Goal: Answer question/provide support

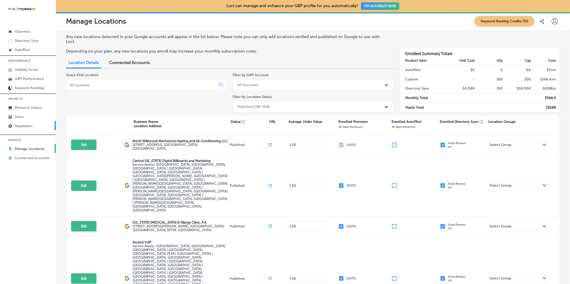
click at [36, 123] on link "Reputation" at bounding box center [28, 125] width 56 height 9
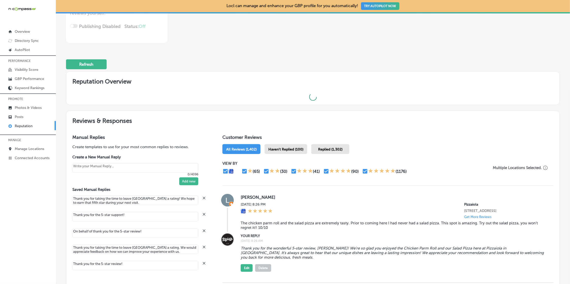
scroll to position [103, 0]
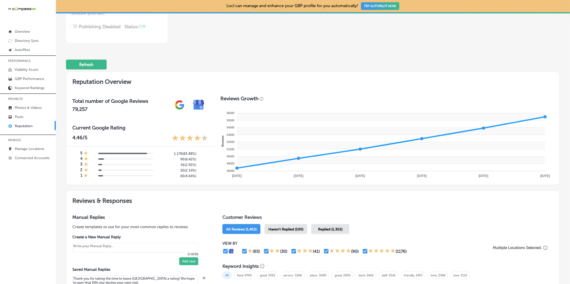
click at [283, 224] on div "Haven't Replied (100)" at bounding box center [285, 229] width 43 height 10
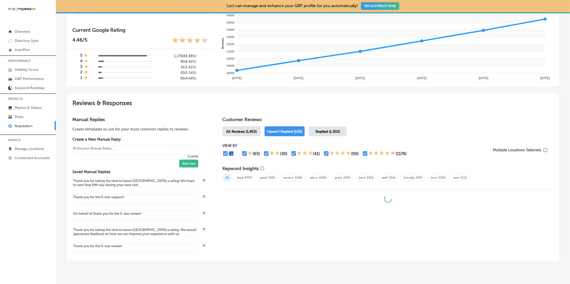
scroll to position [216, 0]
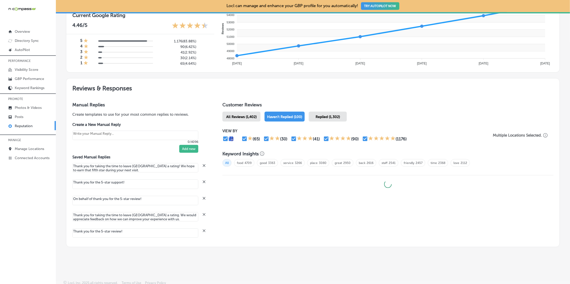
type textarea "x"
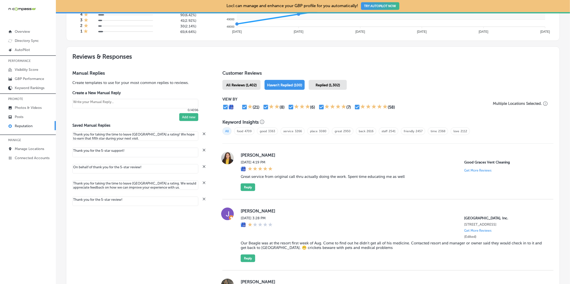
scroll to position [243, 0]
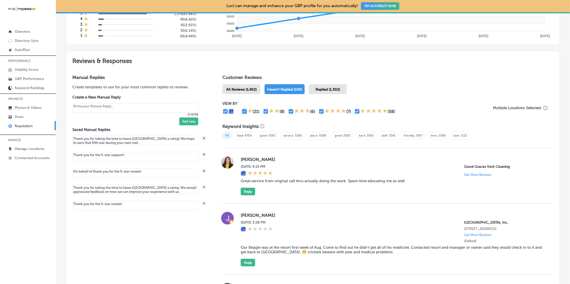
click at [246, 108] on input "checkbox" at bounding box center [244, 111] width 6 height 6
checkbox input "false"
type textarea "x"
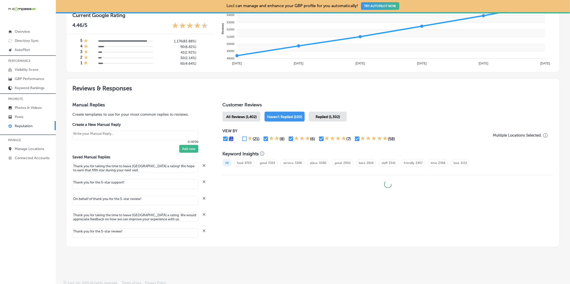
click at [265, 136] on input "checkbox" at bounding box center [266, 139] width 6 height 6
checkbox input "false"
type textarea "x"
click at [291, 136] on input "checkbox" at bounding box center [291, 139] width 6 height 6
checkbox input "false"
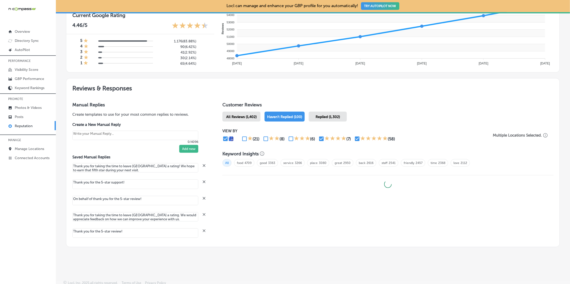
type textarea "x"
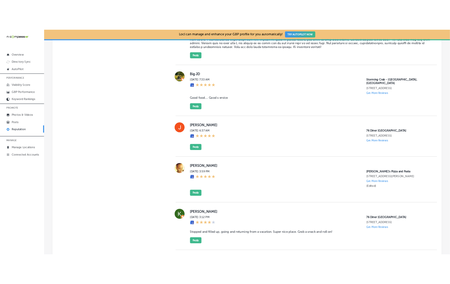
scroll to position [553, 0]
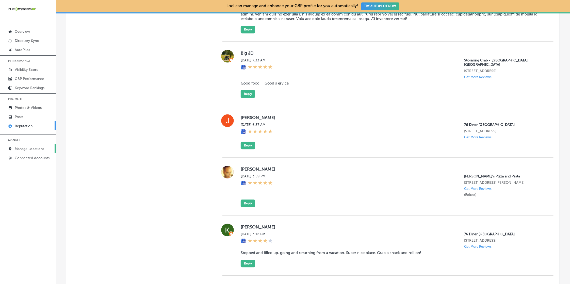
click at [33, 150] on p "Manage Locations" at bounding box center [29, 149] width 29 height 4
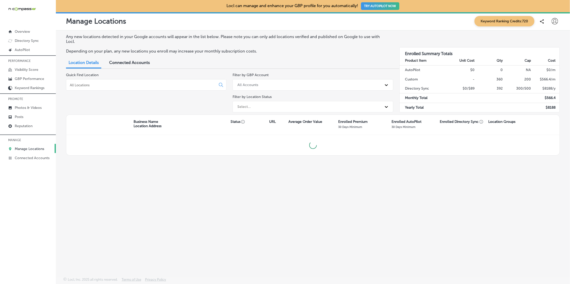
click at [110, 88] on div at bounding box center [146, 84] width 160 height 11
click at [110, 85] on input at bounding box center [141, 85] width 145 height 5
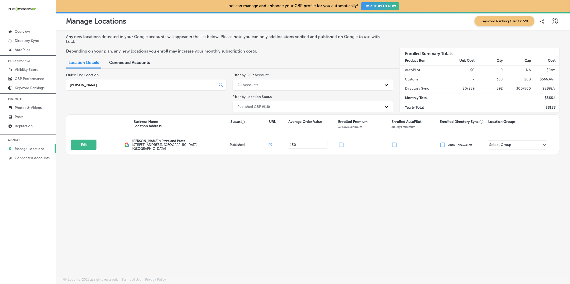
type input "[PERSON_NAME]"
click at [160, 215] on div "Any new locations detected in your Google accounts will appear in the list belo…" at bounding box center [313, 141] width 514 height 223
click at [145, 184] on div "Any new locations detected in your Google accounts will appear in the list belo…" at bounding box center [313, 141] width 514 height 223
drag, startPoint x: 132, startPoint y: 80, endPoint x: 102, endPoint y: 85, distance: 29.8
click at [132, 80] on div "[PERSON_NAME]" at bounding box center [146, 84] width 160 height 11
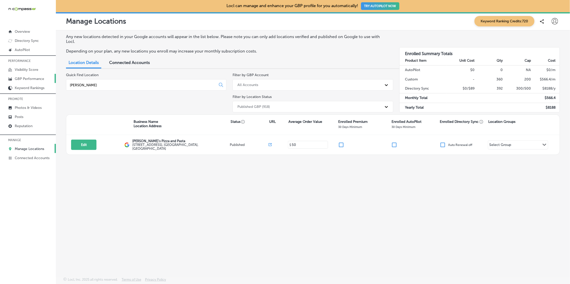
drag, startPoint x: 100, startPoint y: 84, endPoint x: 28, endPoint y: 81, distance: 72.4
click at [28, 81] on div "iconmonstr-menu-thin copy Created with Sketch. Overview Directory Sync Created …" at bounding box center [285, 142] width 570 height 284
